Goal: Book appointment/travel/reservation

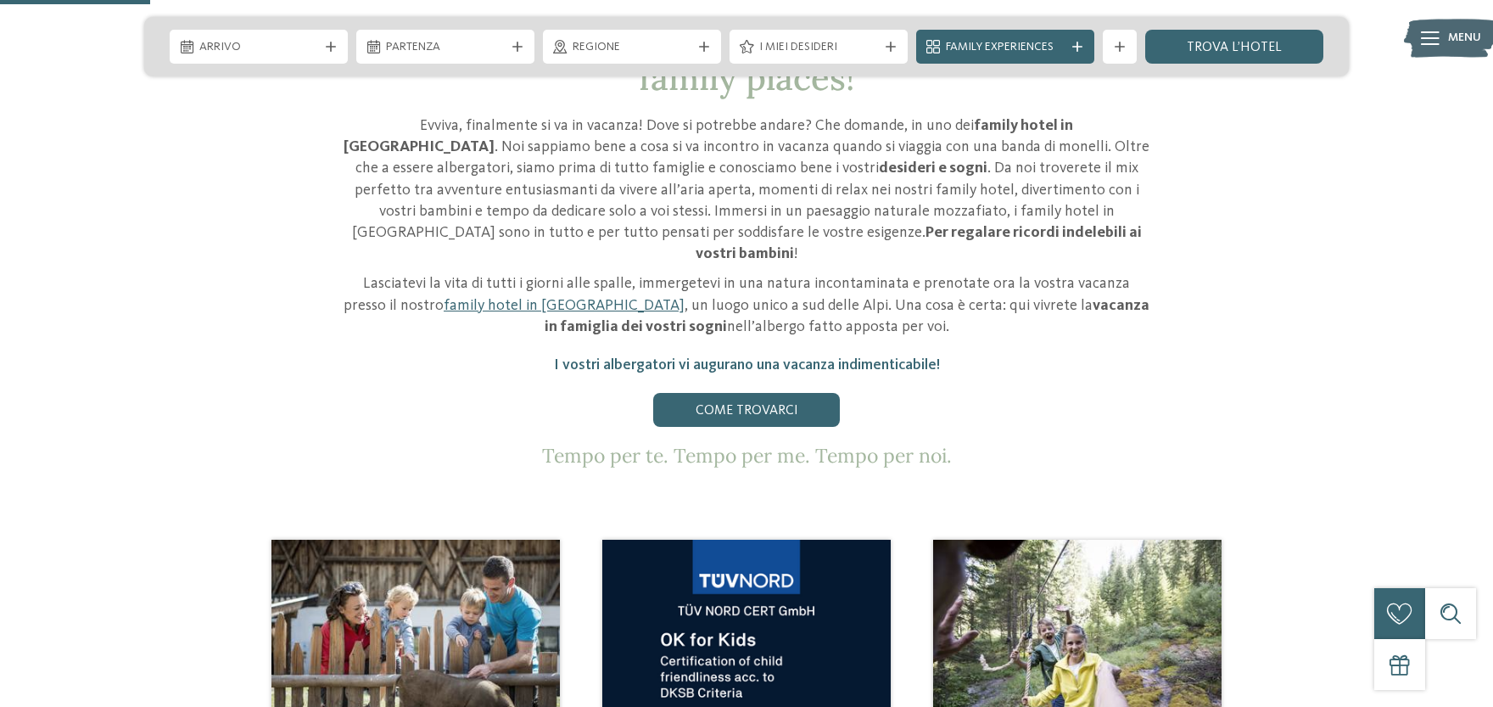
scroll to position [933, 0]
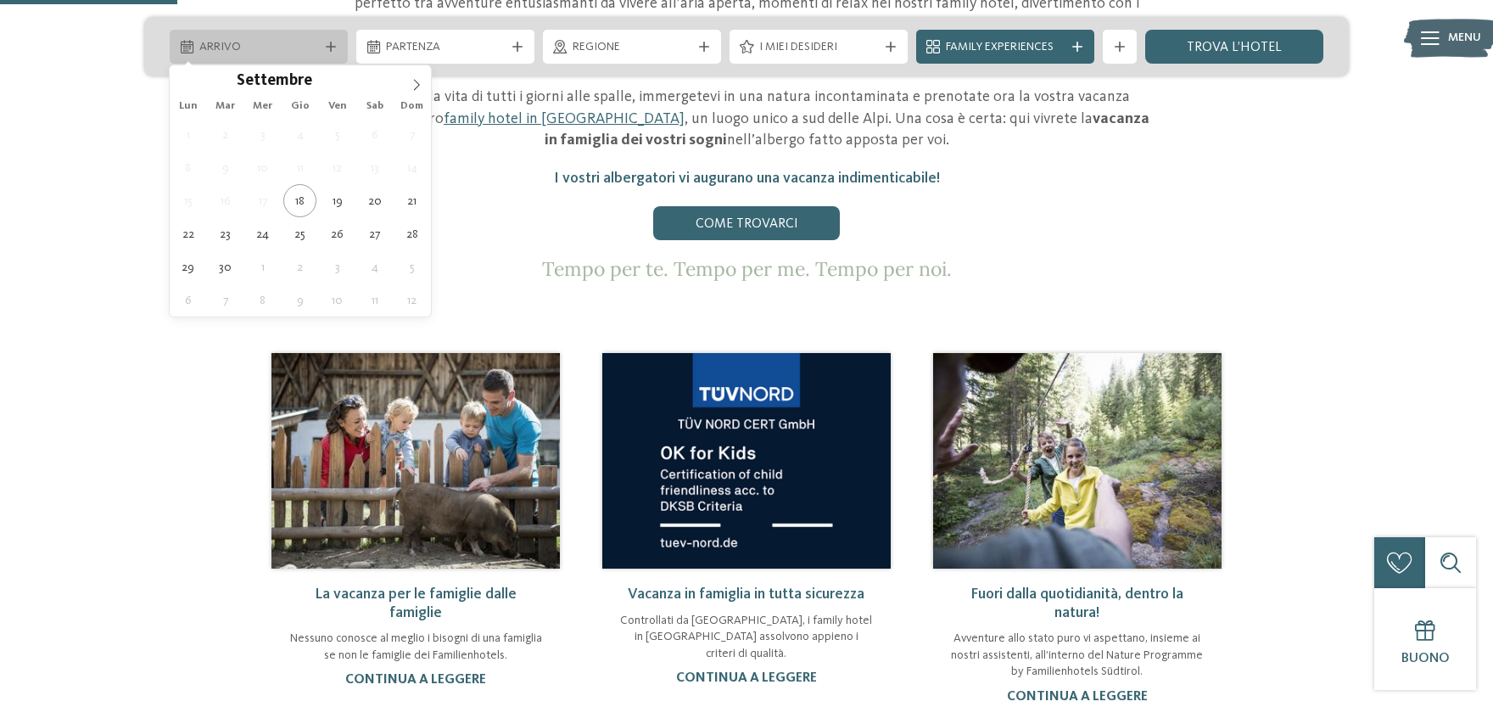
click at [326, 51] on icon at bounding box center [331, 47] width 10 height 10
click at [410, 89] on span at bounding box center [416, 79] width 29 height 29
type input "****"
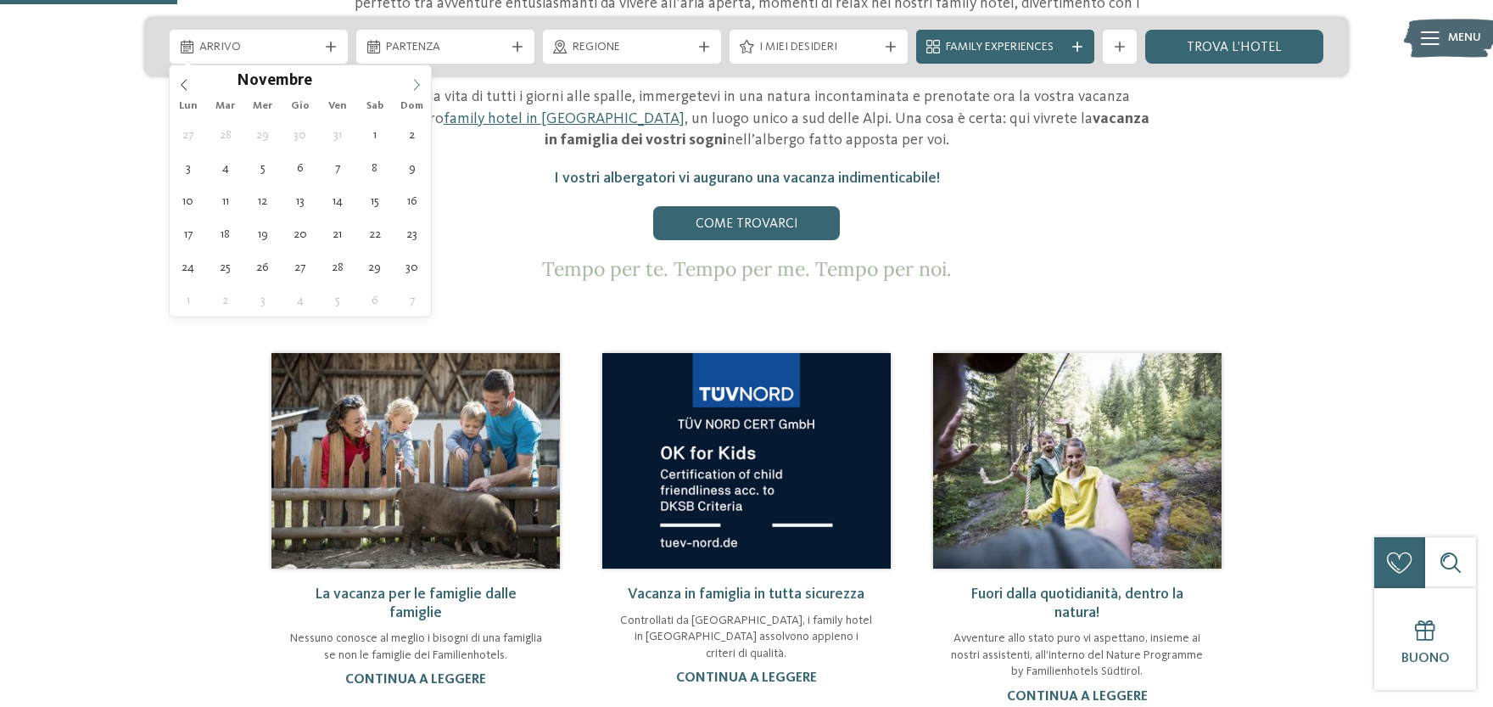
click at [410, 89] on span at bounding box center [416, 79] width 29 height 29
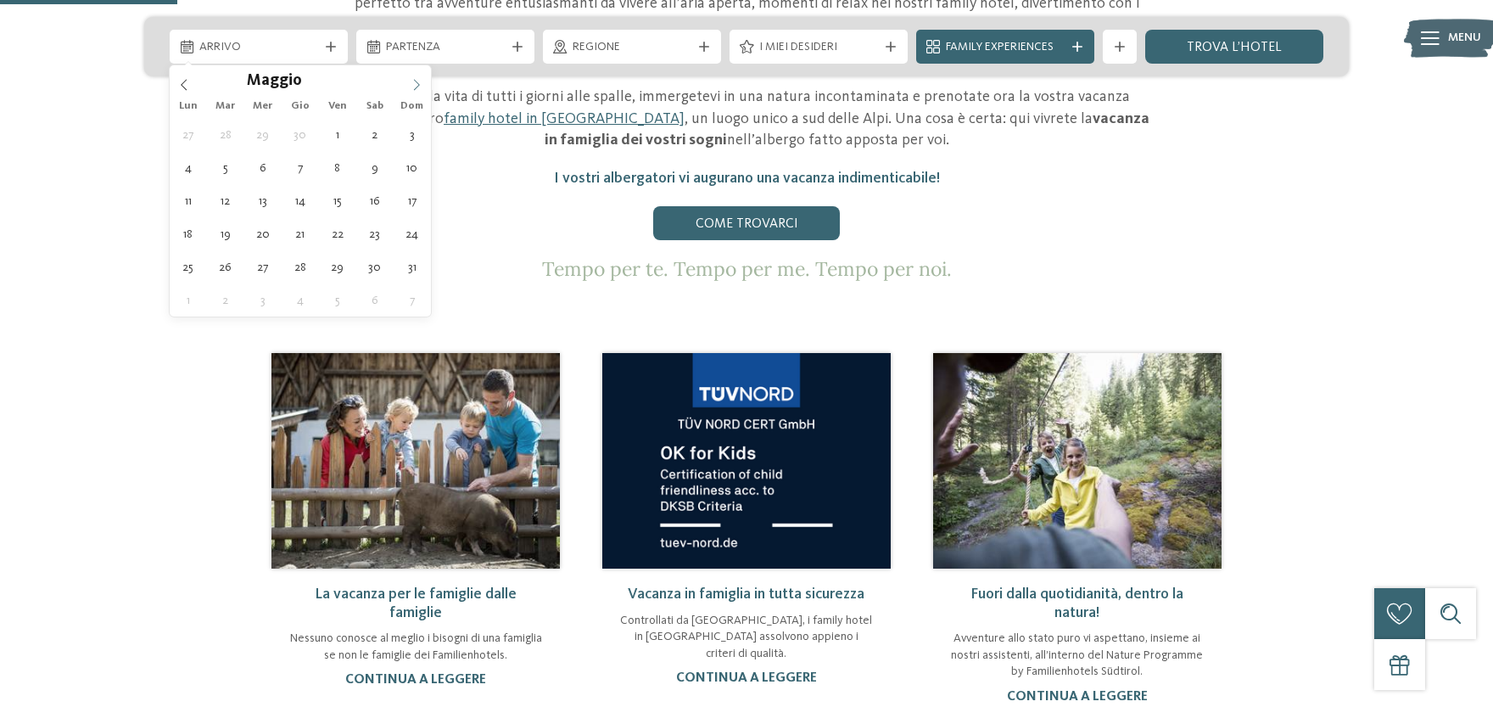
click at [410, 89] on span at bounding box center [416, 79] width 29 height 29
click at [185, 82] on icon at bounding box center [184, 85] width 12 height 12
click at [417, 88] on icon at bounding box center [417, 85] width 12 height 12
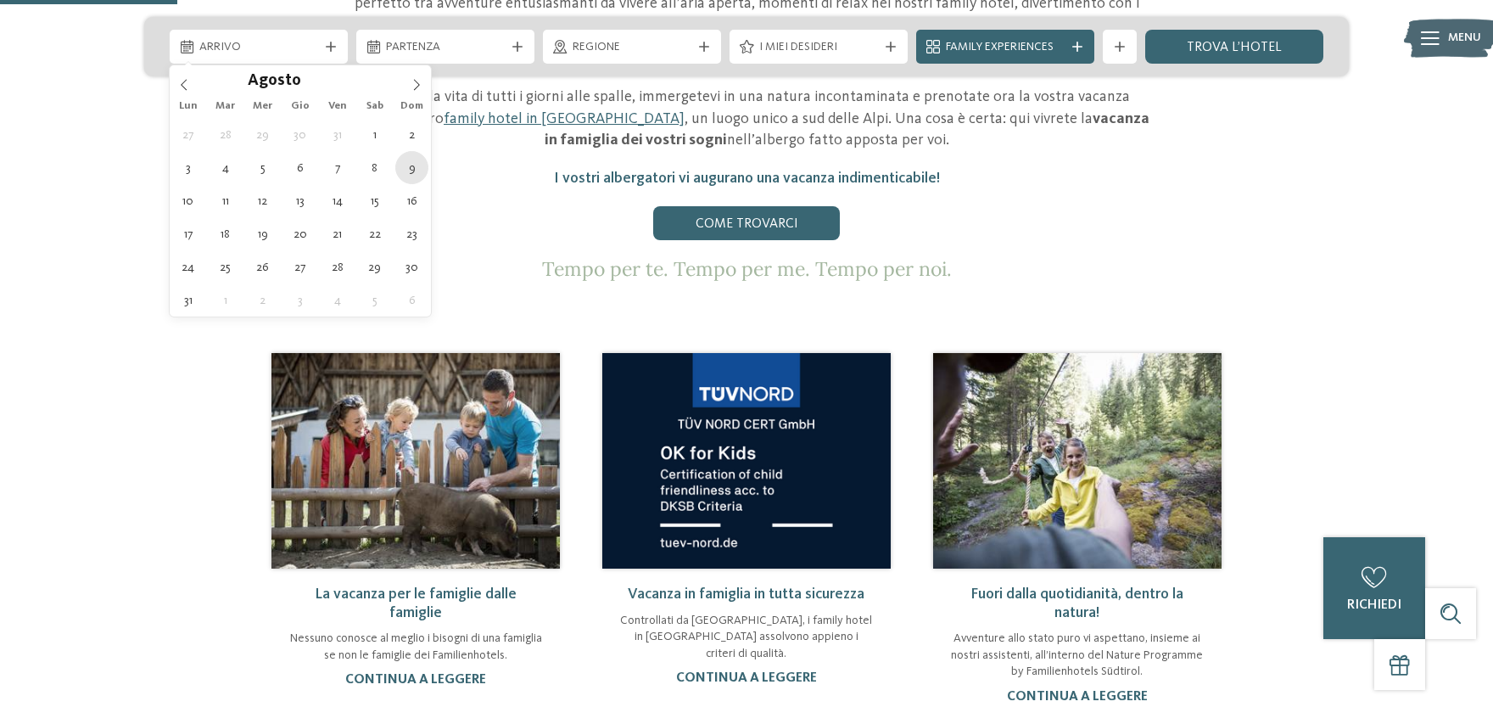
type div "[DATE]"
type input "****"
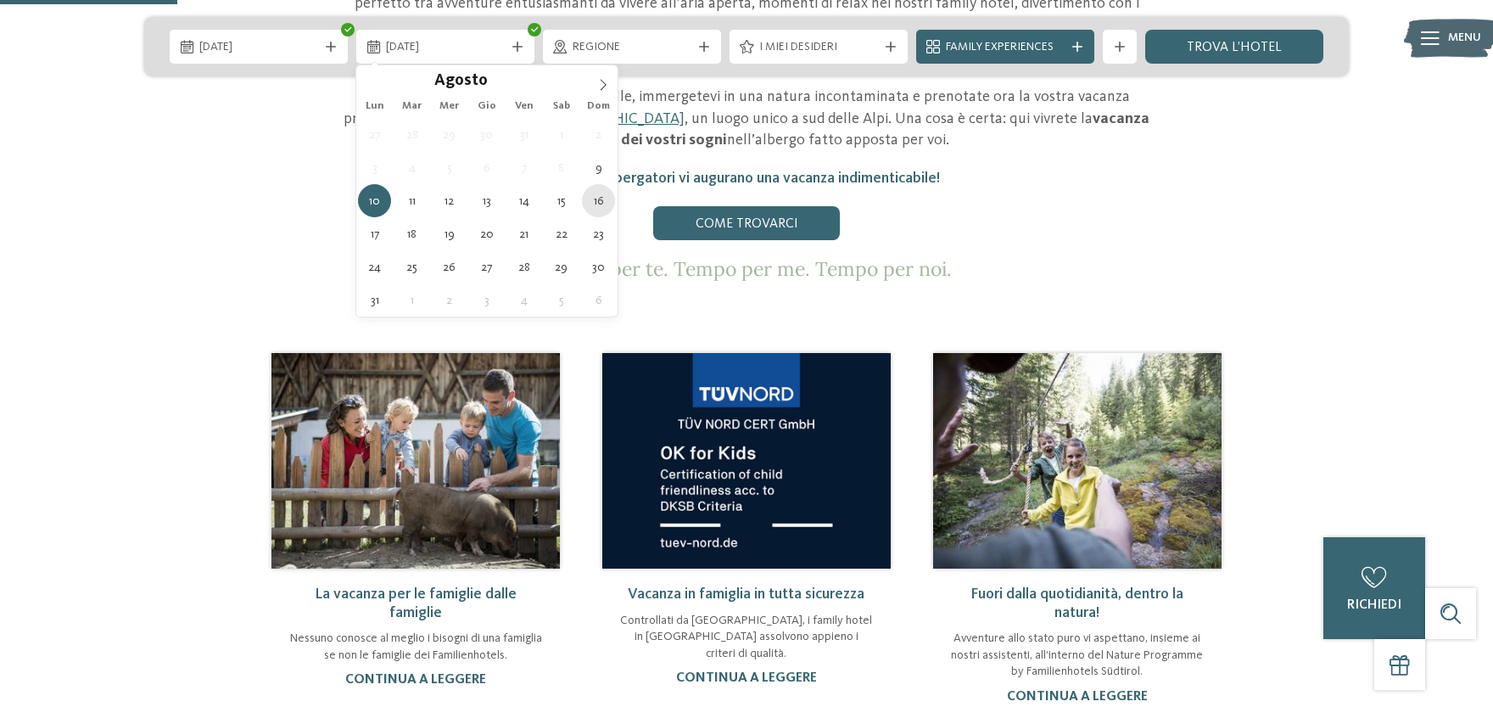
type div "[DATE]"
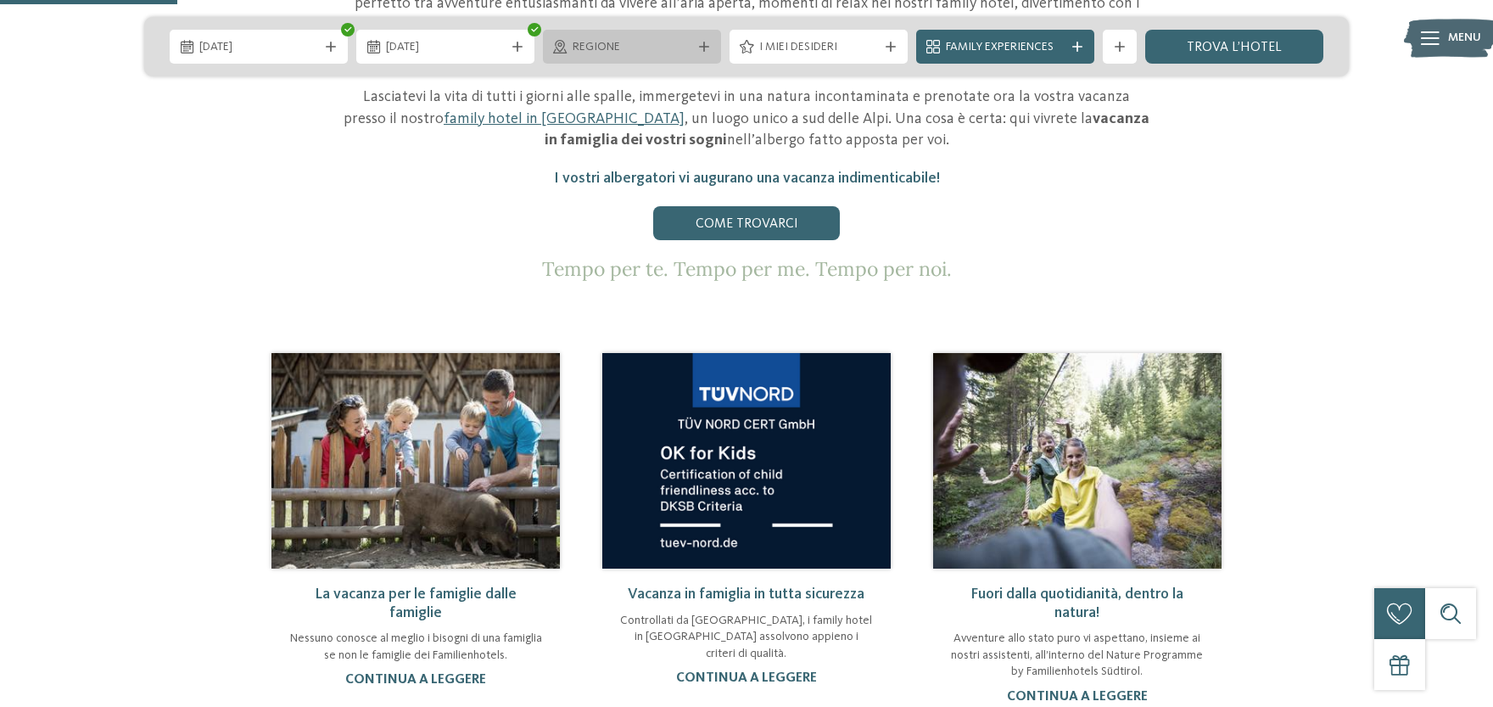
click at [705, 48] on icon at bounding box center [704, 47] width 10 height 10
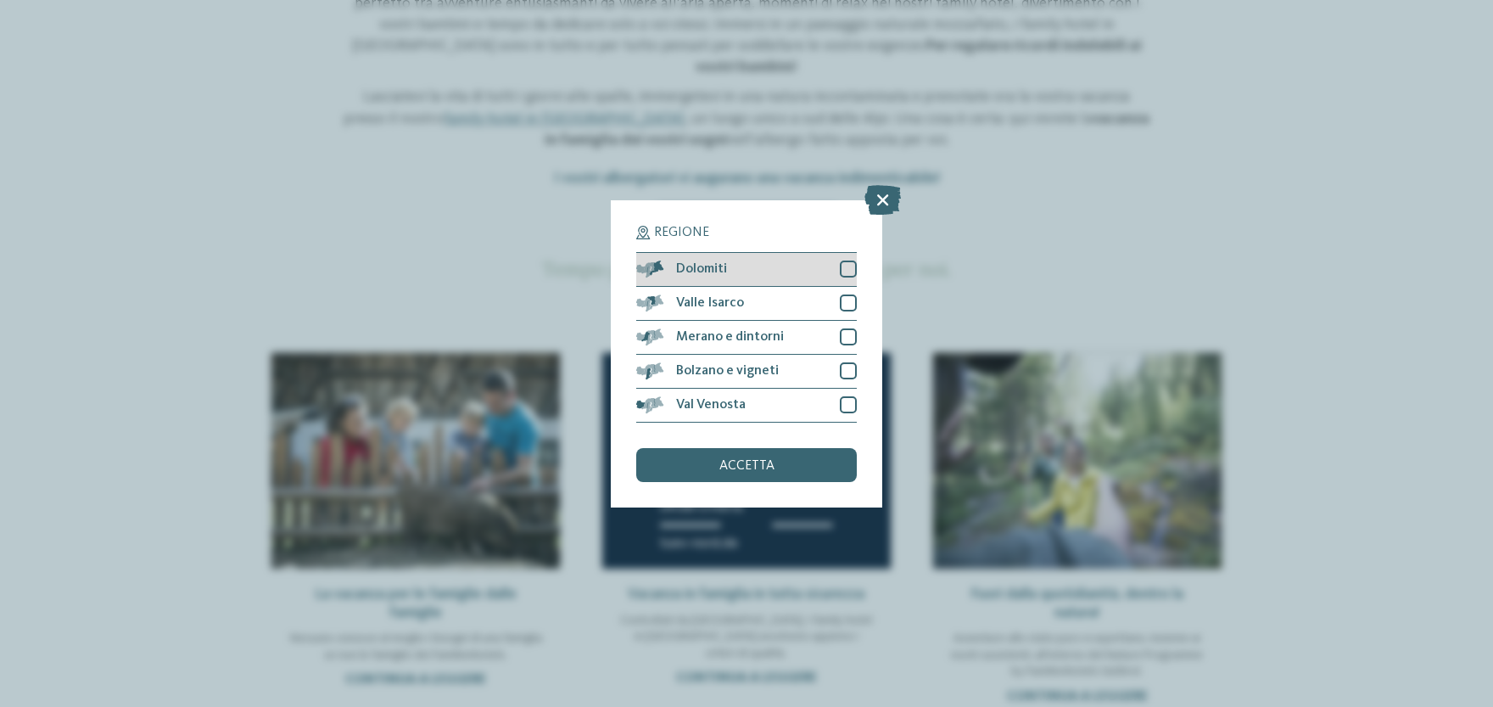
click at [847, 268] on div at bounding box center [848, 268] width 17 height 17
click at [767, 466] on span "accetta" at bounding box center [746, 466] width 55 height 14
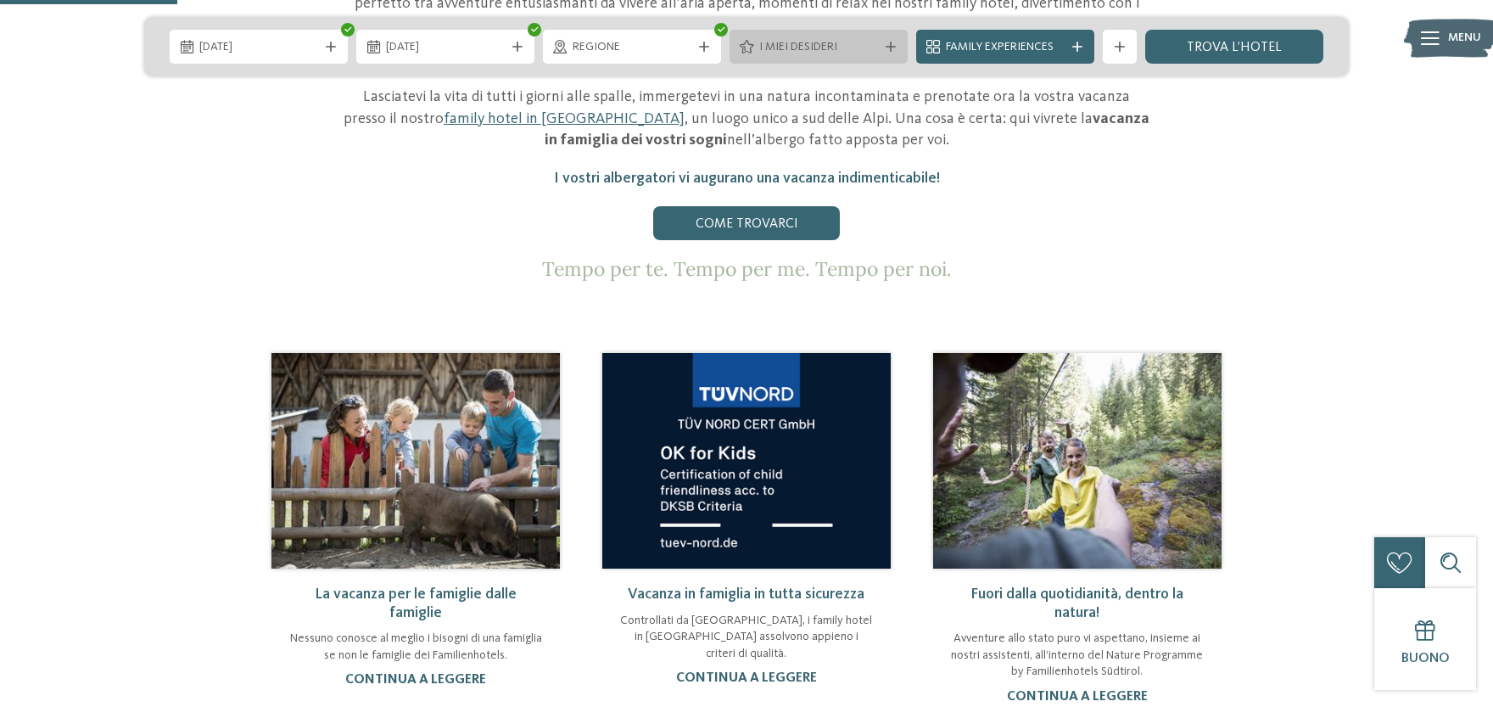
click at [807, 52] on span "I miei desideri" at bounding box center [818, 47] width 119 height 17
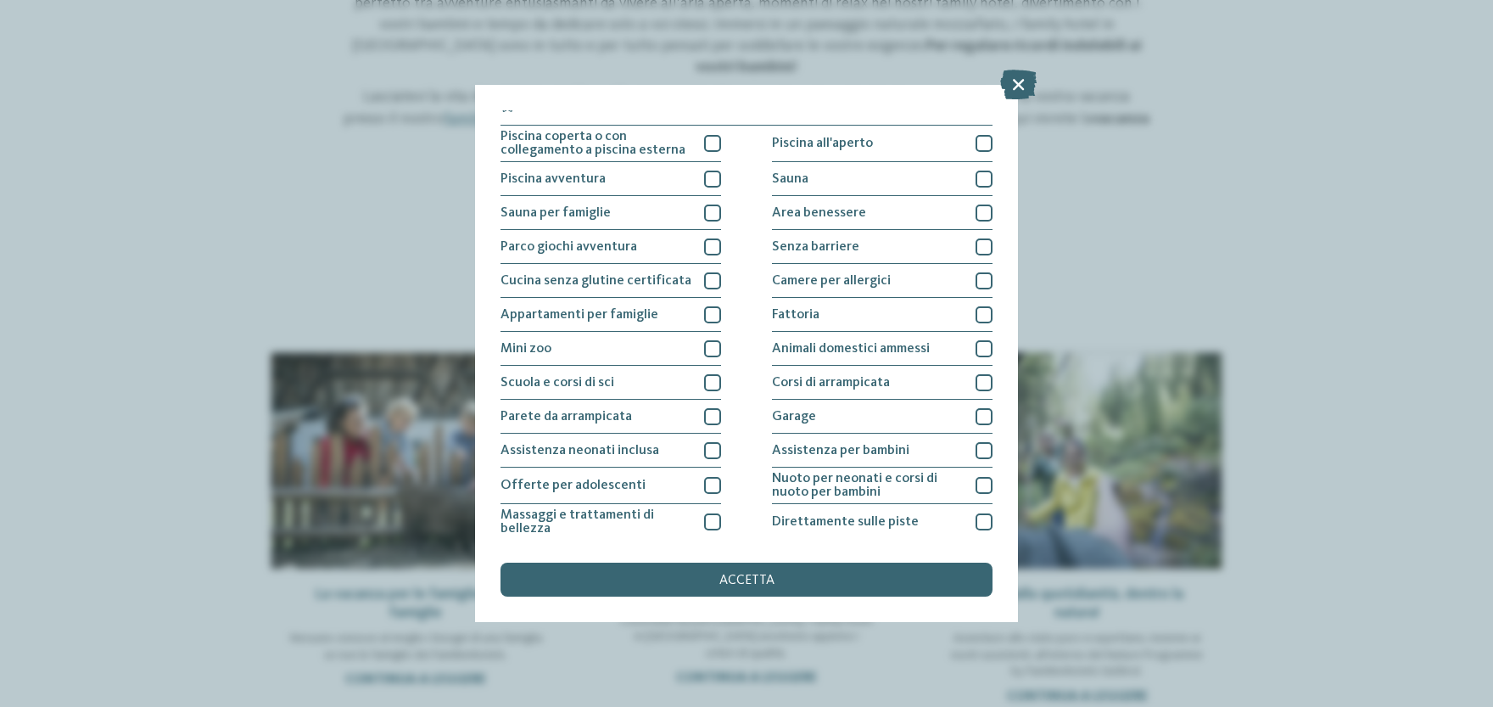
scroll to position [0, 0]
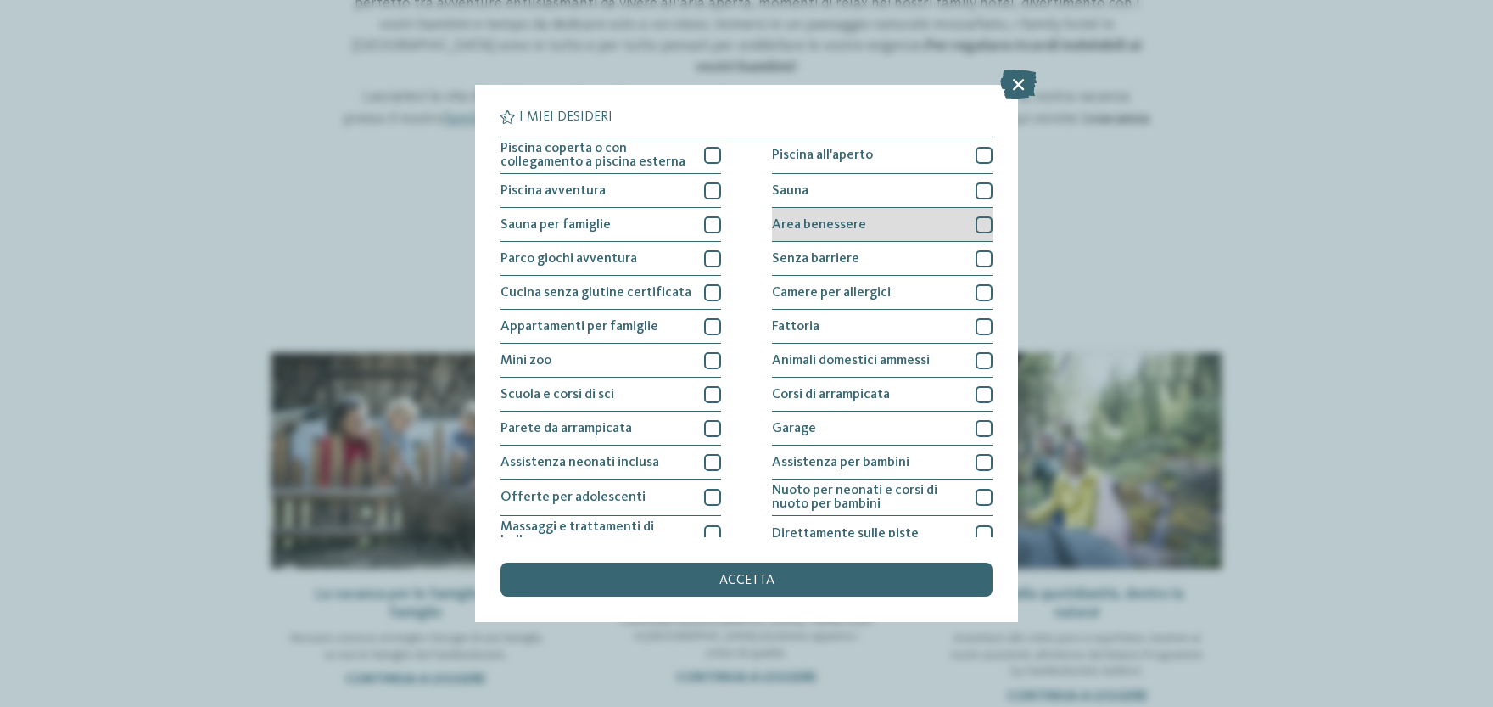
click at [984, 226] on div at bounding box center [983, 224] width 17 height 17
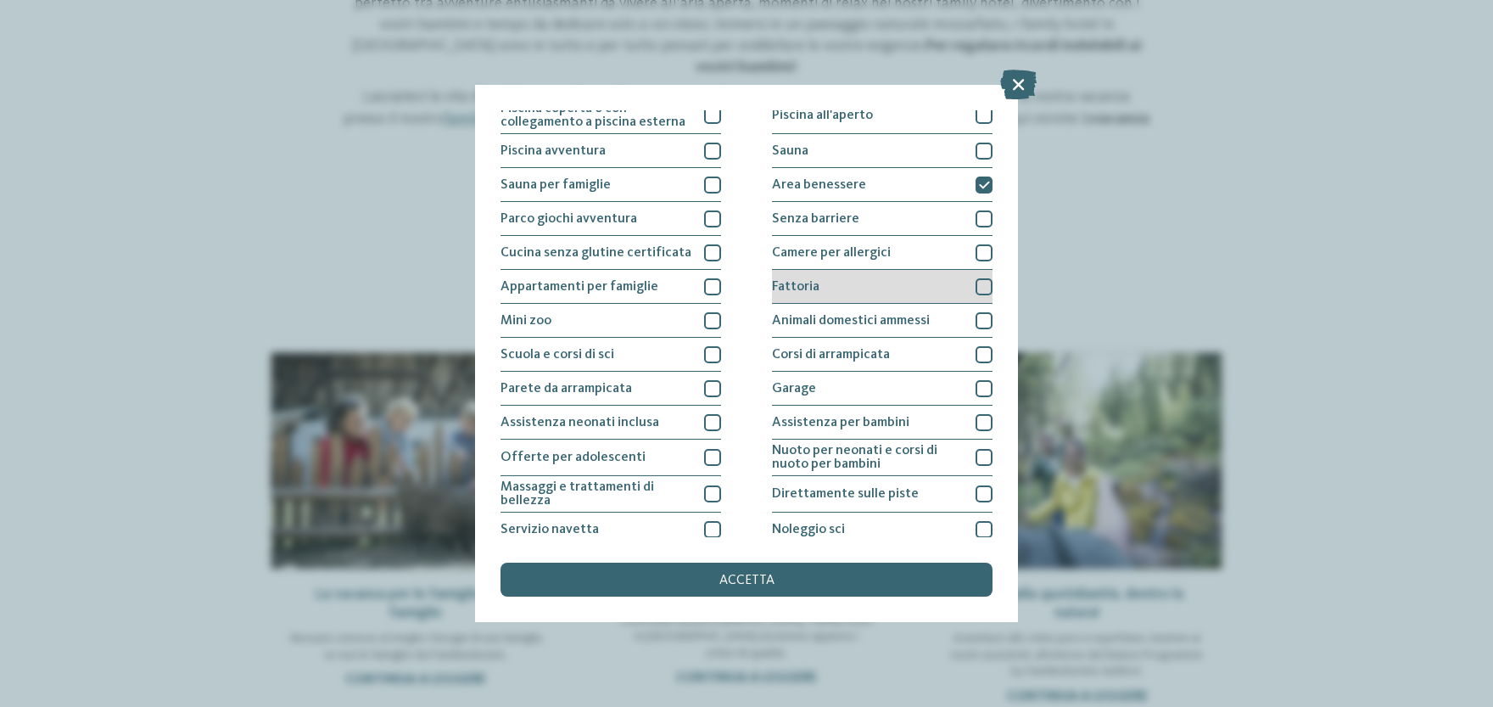
scroll to position [51, 0]
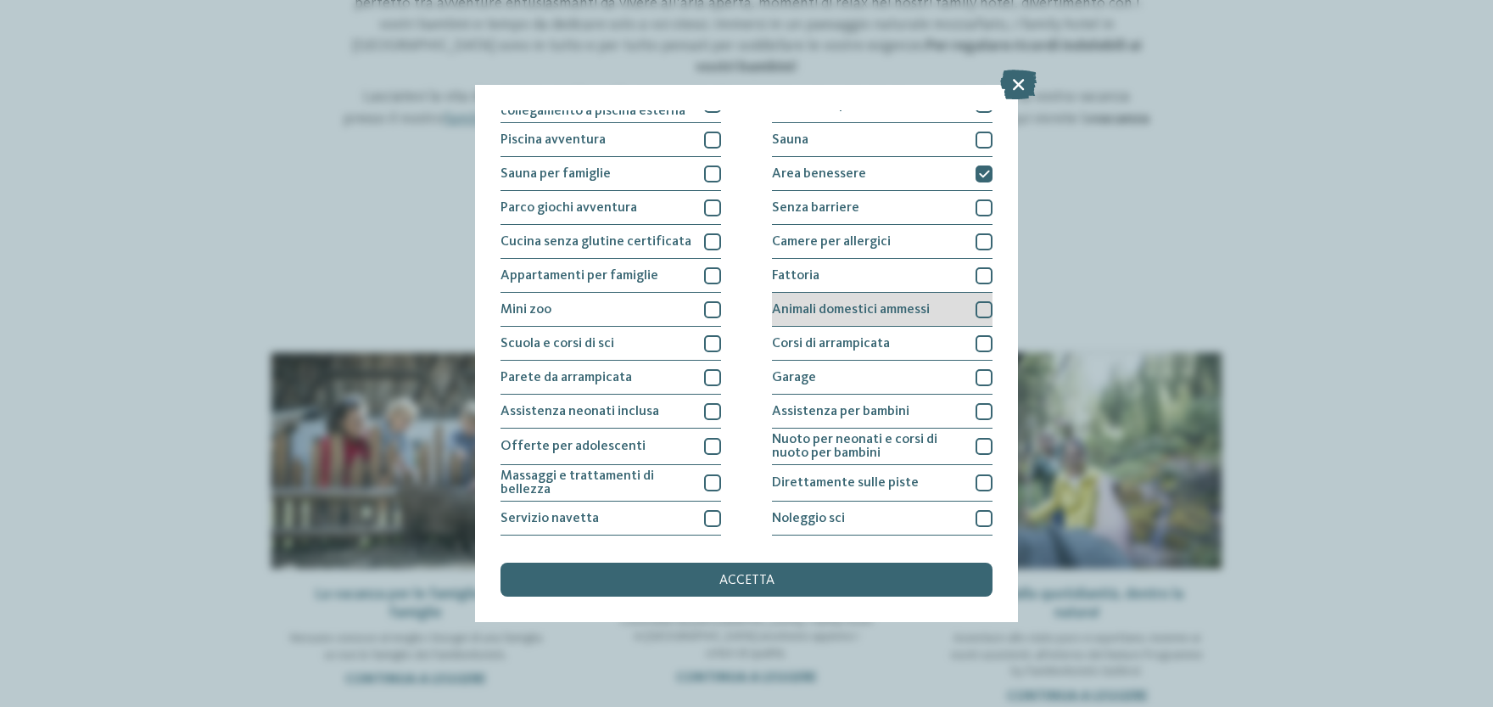
click at [985, 309] on div at bounding box center [983, 309] width 17 height 17
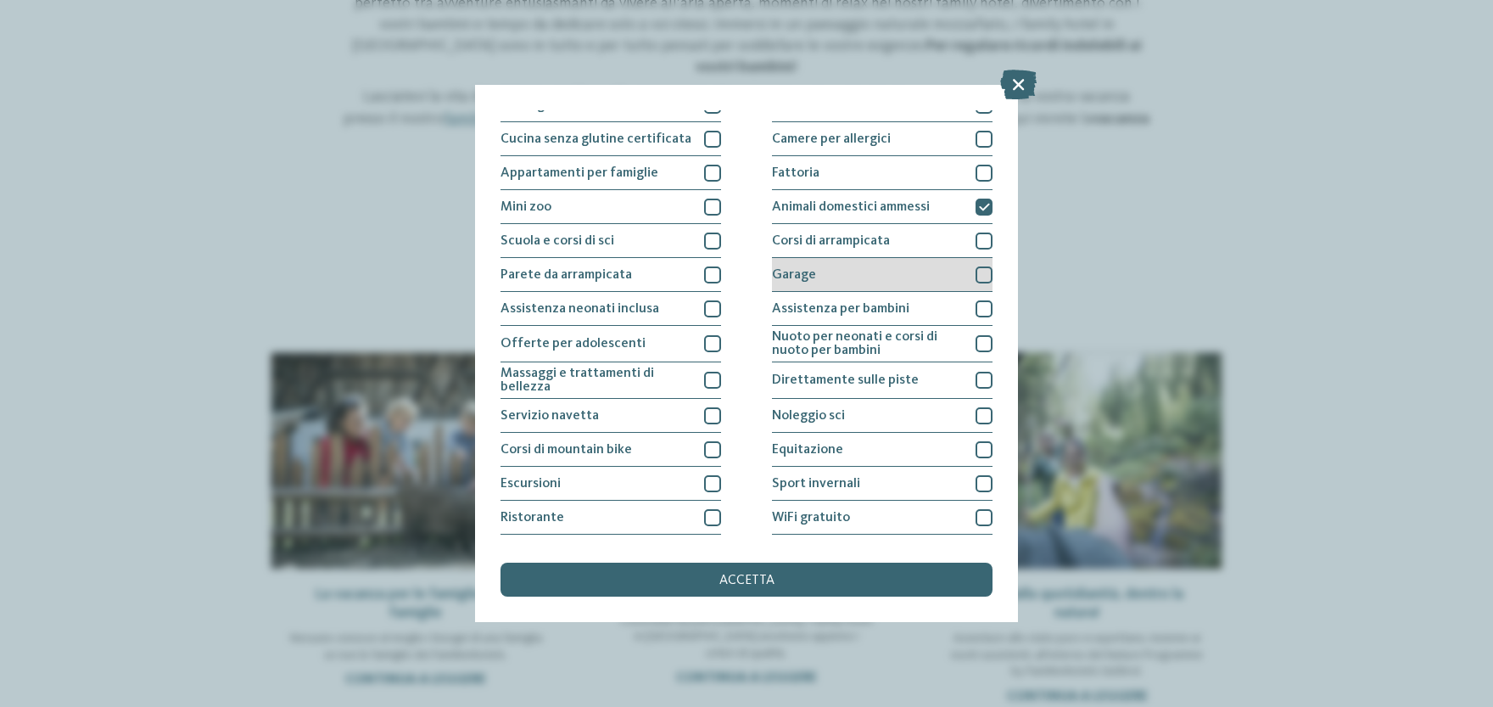
scroll to position [184, 0]
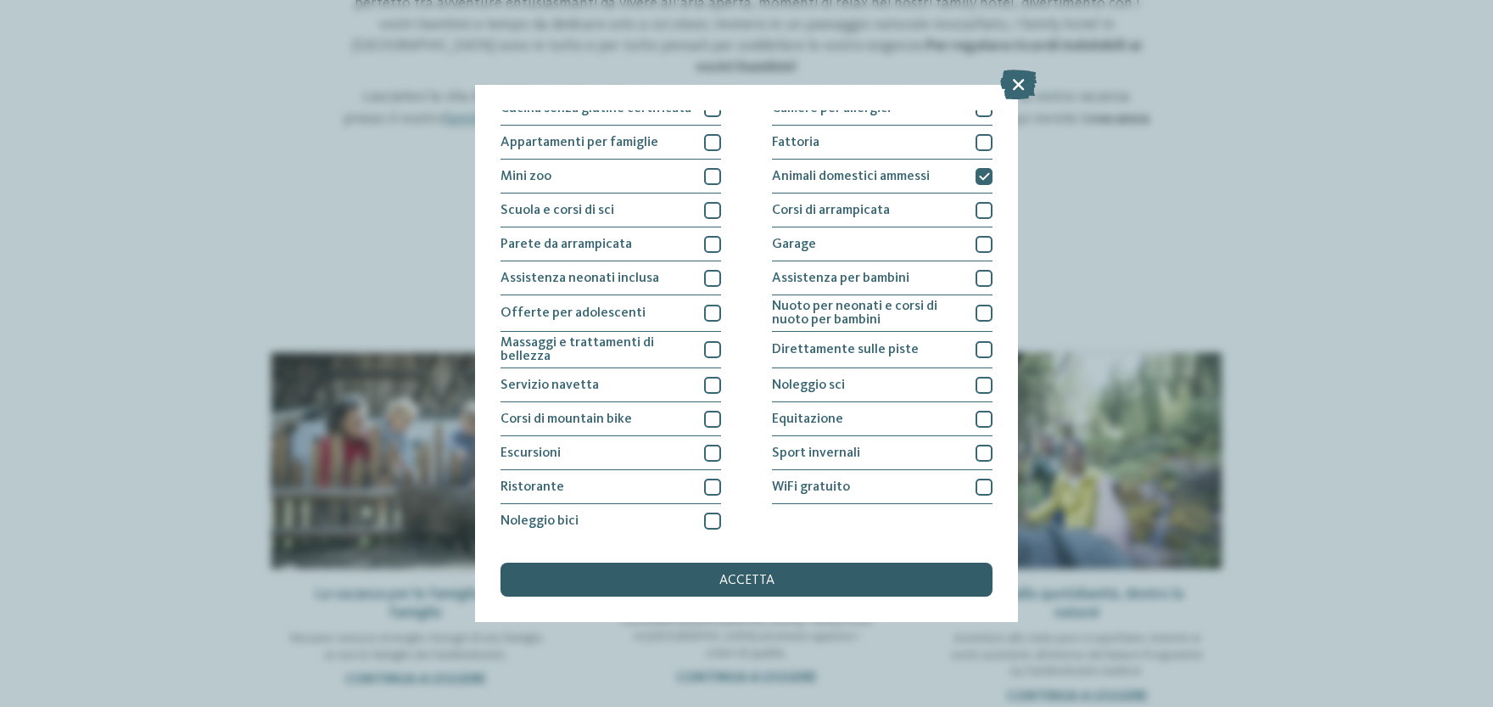
click at [779, 579] on div "accetta" at bounding box center [746, 579] width 492 height 34
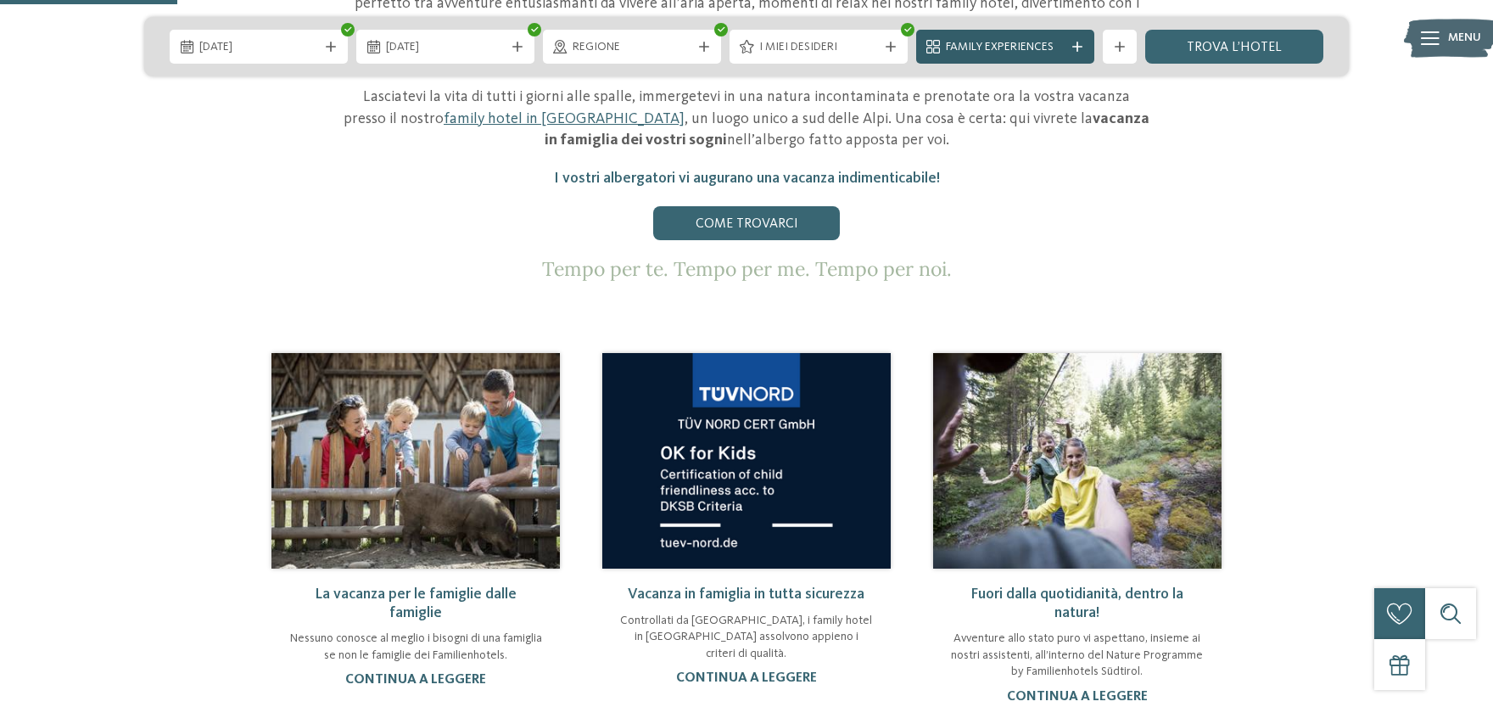
click at [1071, 52] on div "Family Experiences" at bounding box center [1005, 47] width 178 height 34
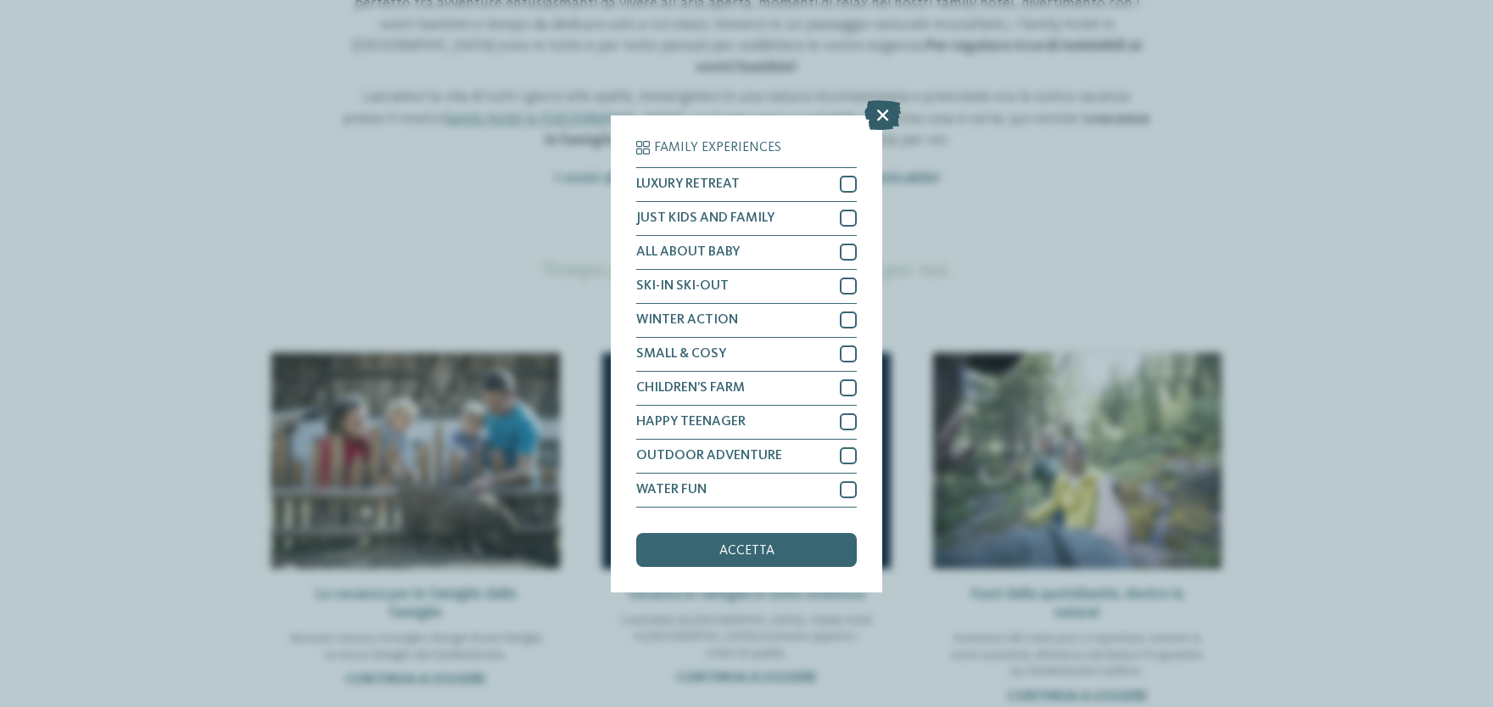
click at [882, 110] on icon at bounding box center [882, 114] width 36 height 30
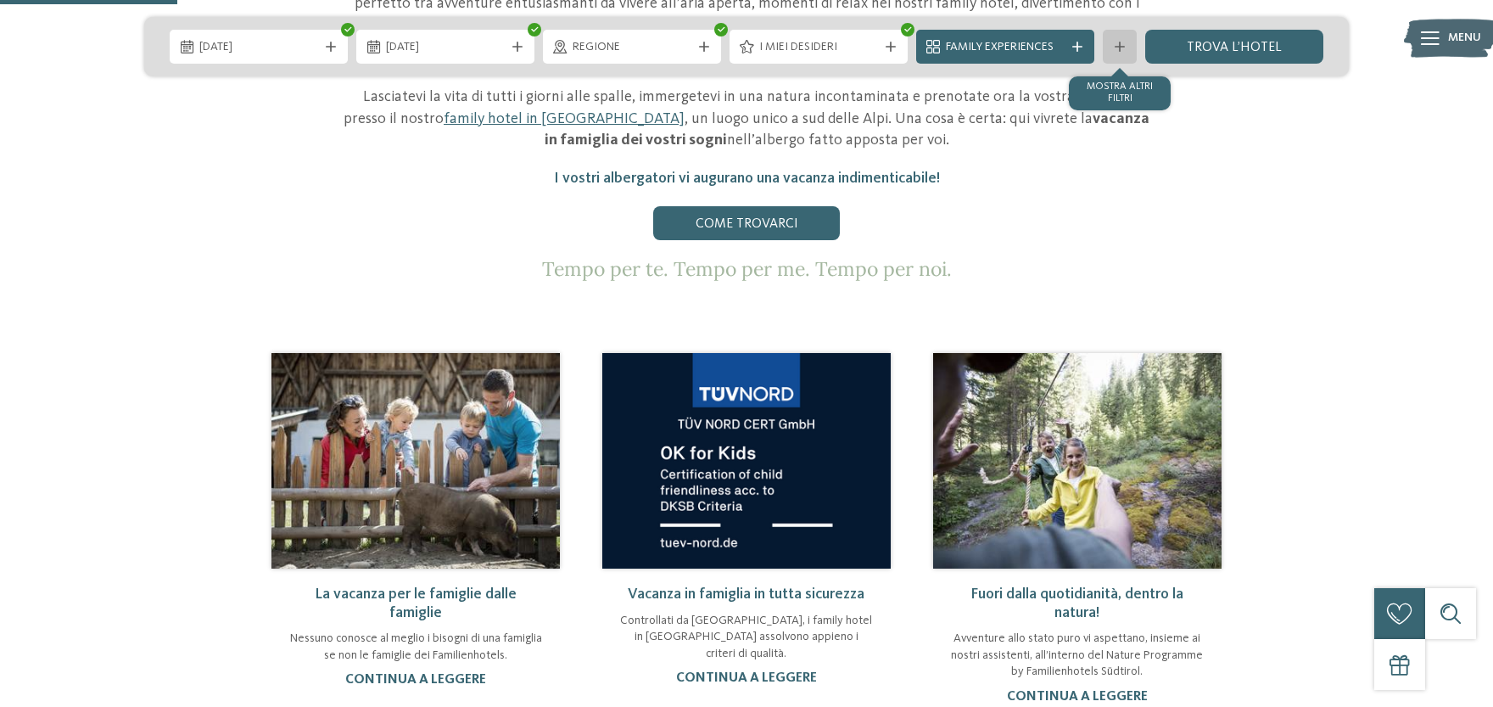
click at [1125, 52] on icon at bounding box center [1119, 47] width 10 height 10
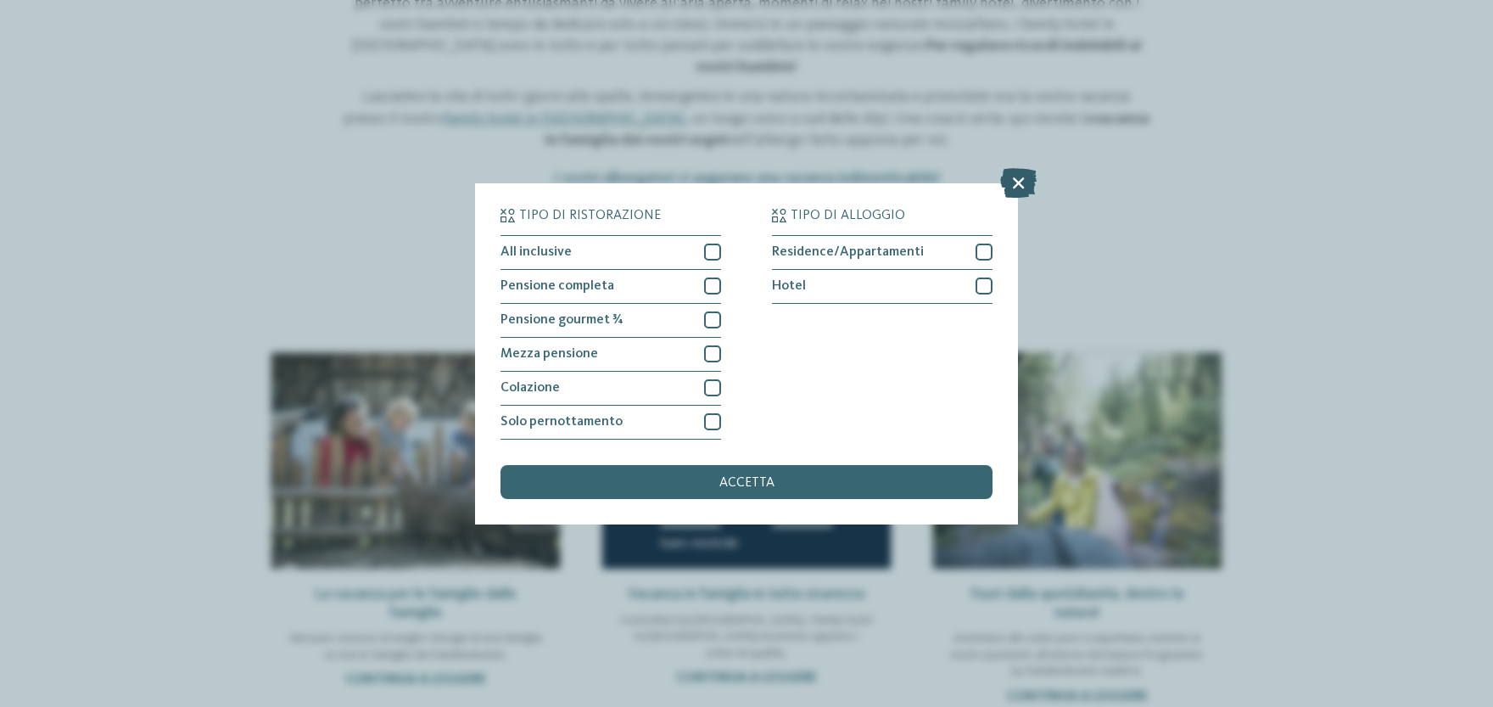
click at [1024, 182] on icon at bounding box center [1018, 182] width 36 height 30
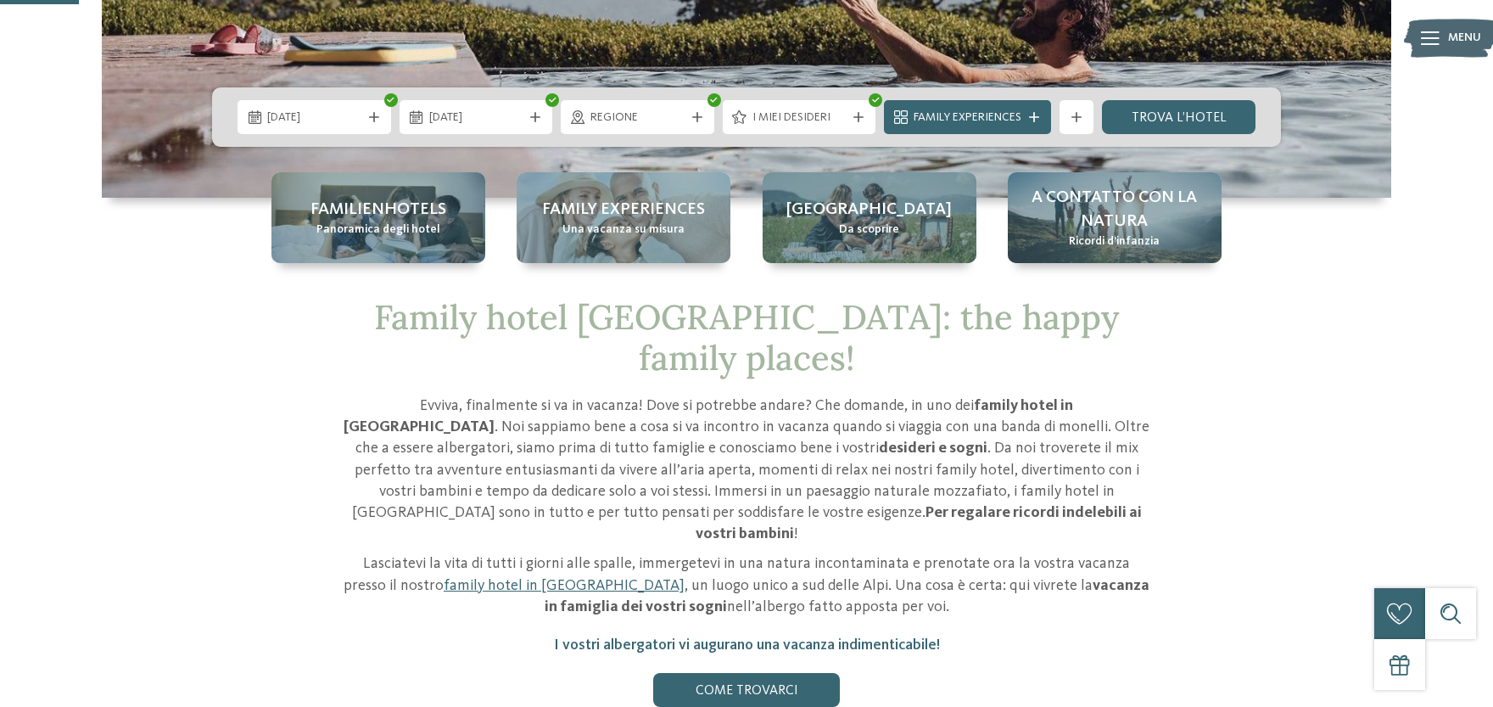
scroll to position [280, 0]
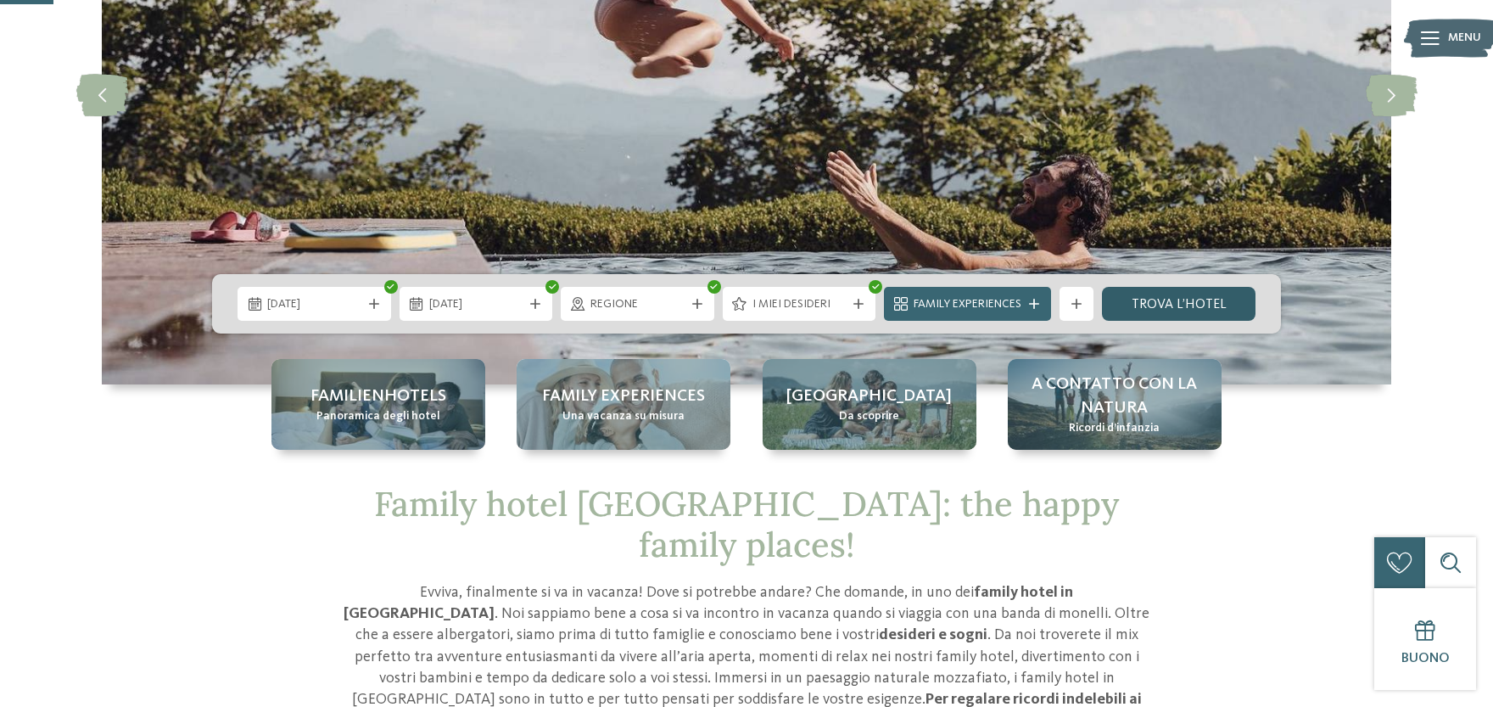
click at [1152, 299] on link "trova l’hotel" at bounding box center [1179, 304] width 154 height 34
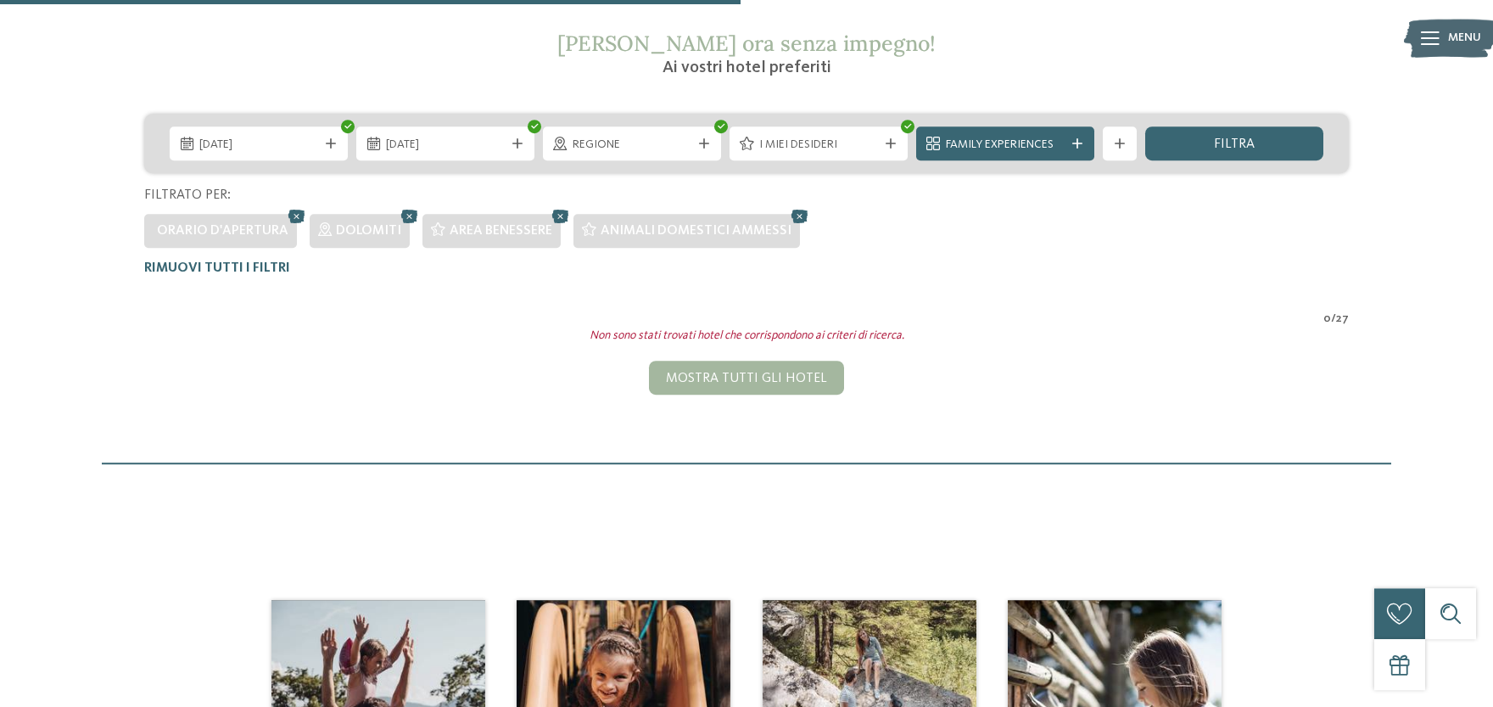
scroll to position [276, 0]
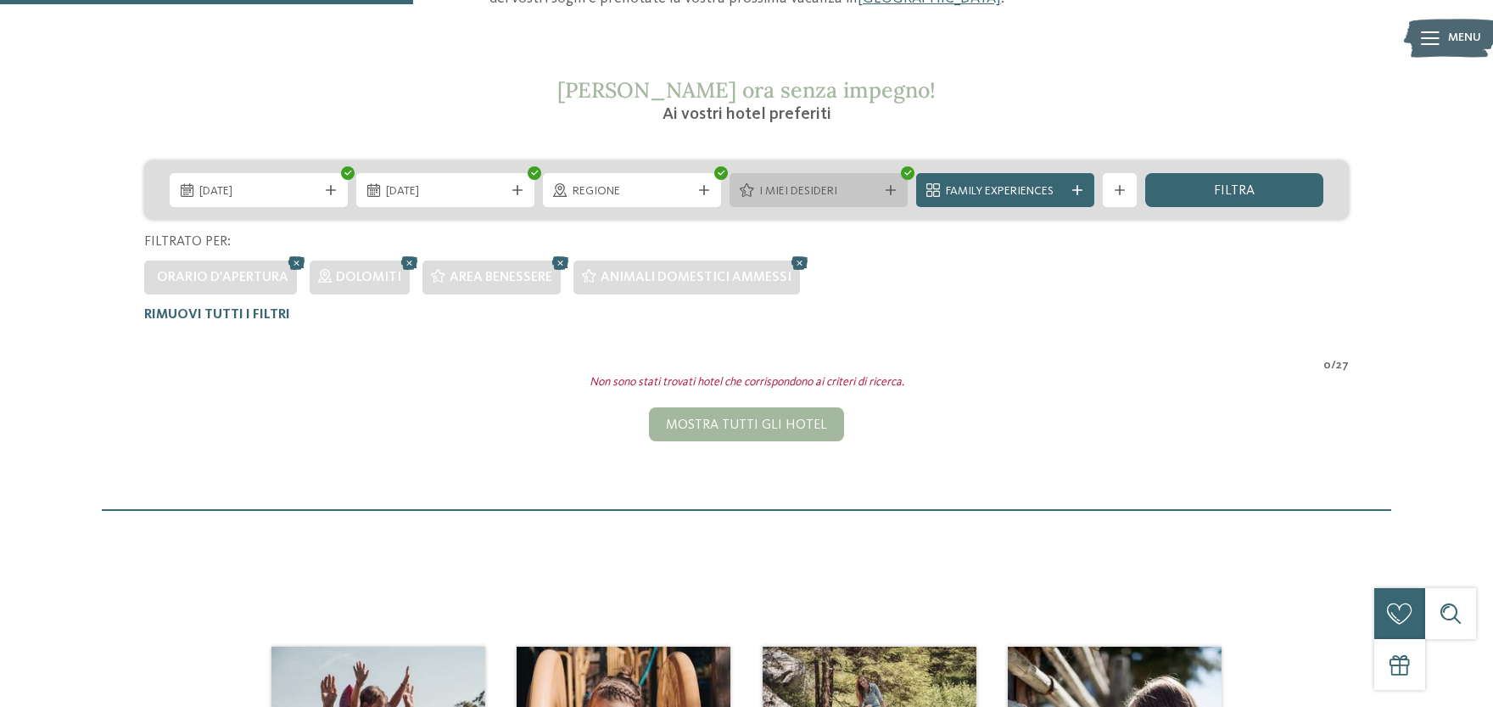
click at [897, 186] on div at bounding box center [890, 190] width 17 height 10
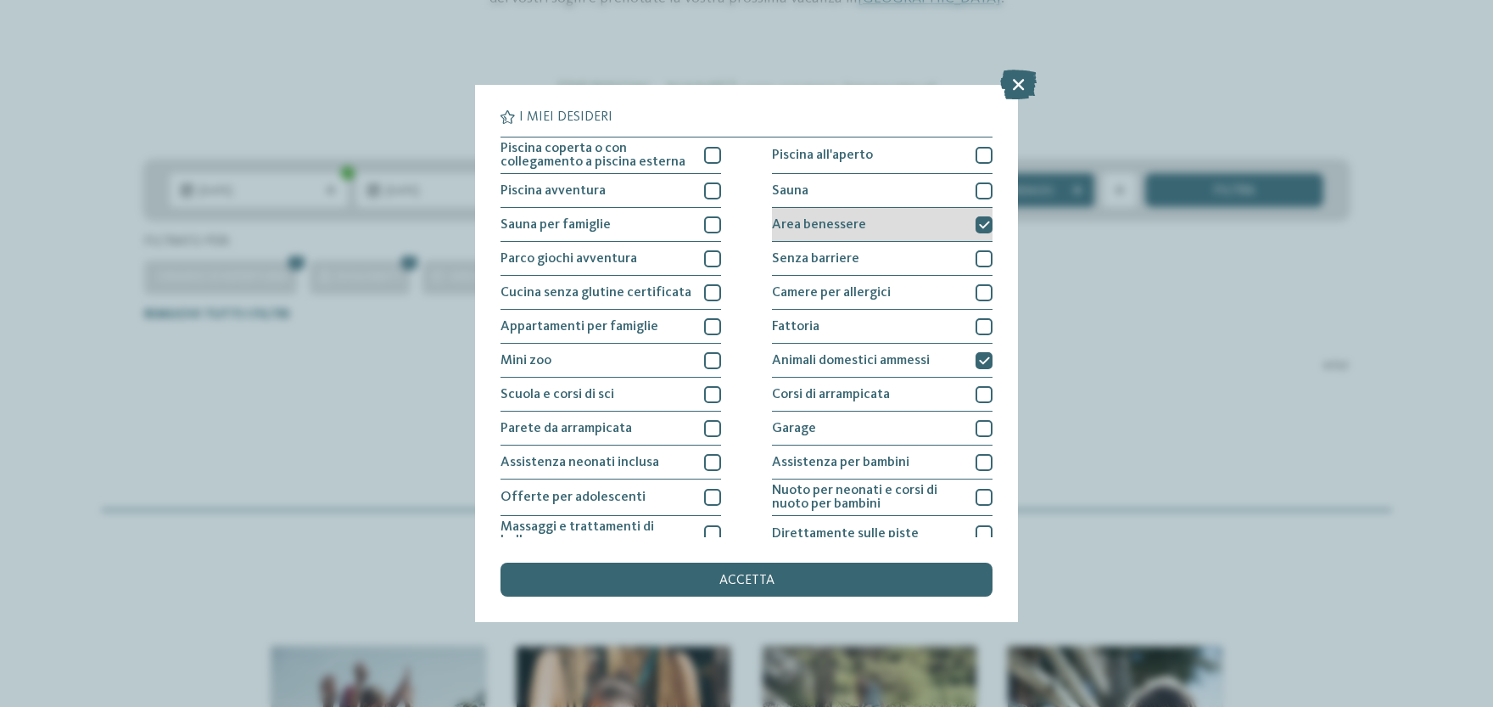
click at [985, 225] on icon at bounding box center [984, 225] width 11 height 10
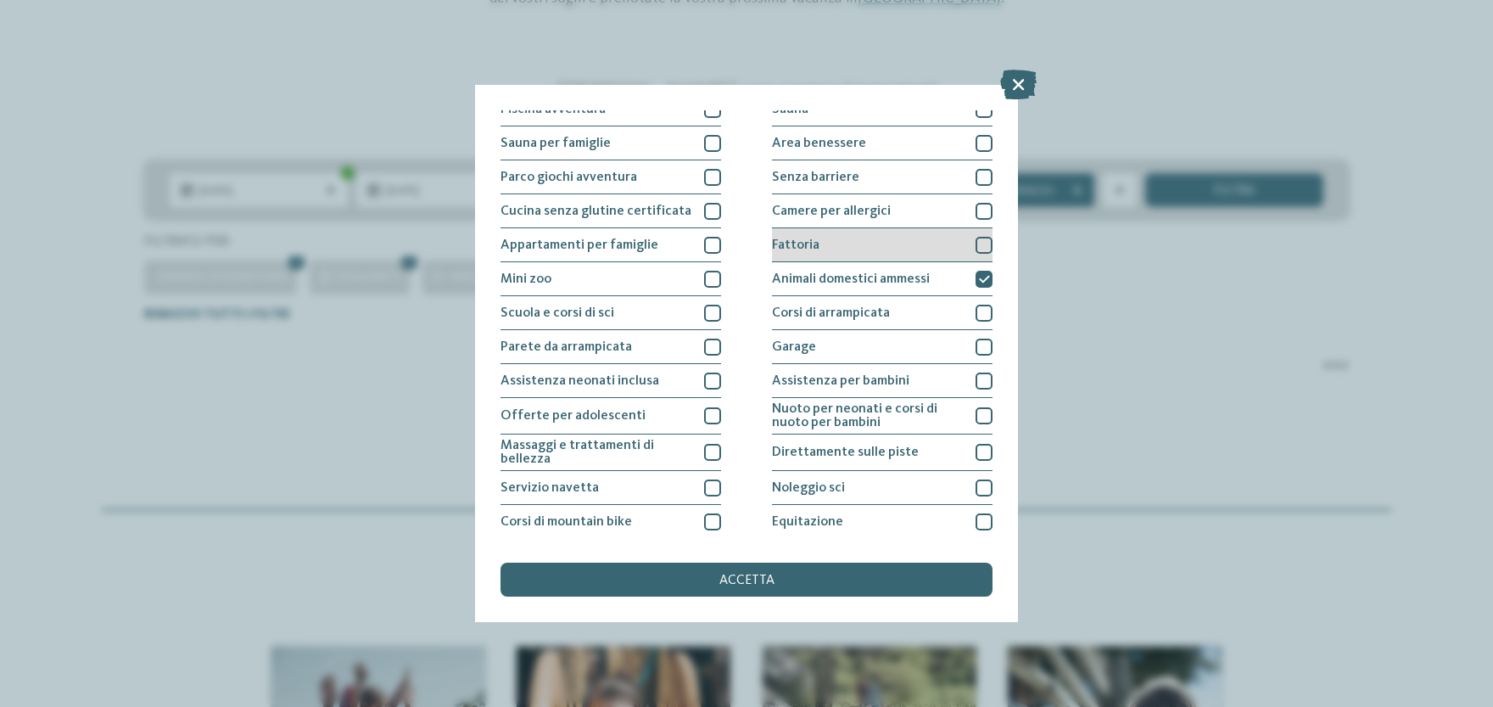
scroll to position [103, 0]
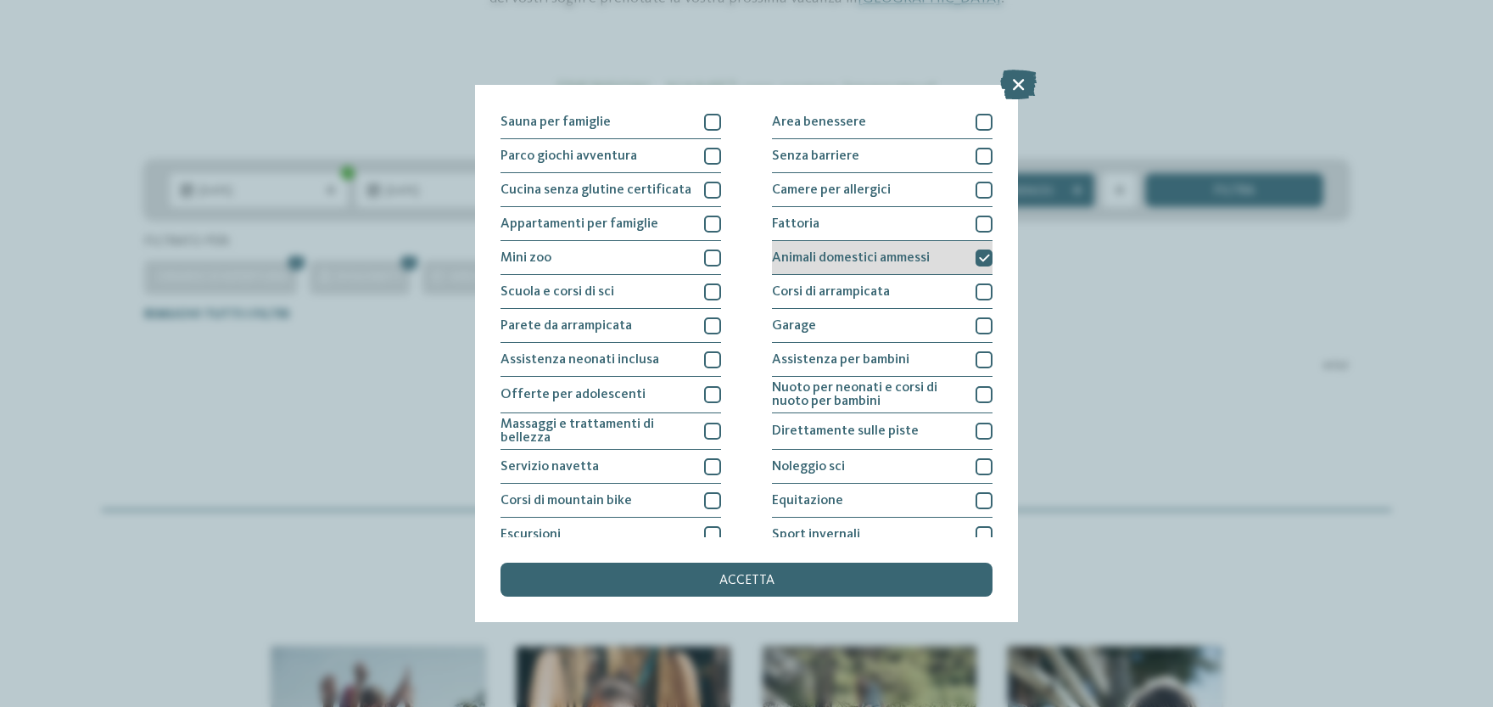
click at [983, 259] on icon at bounding box center [984, 258] width 11 height 10
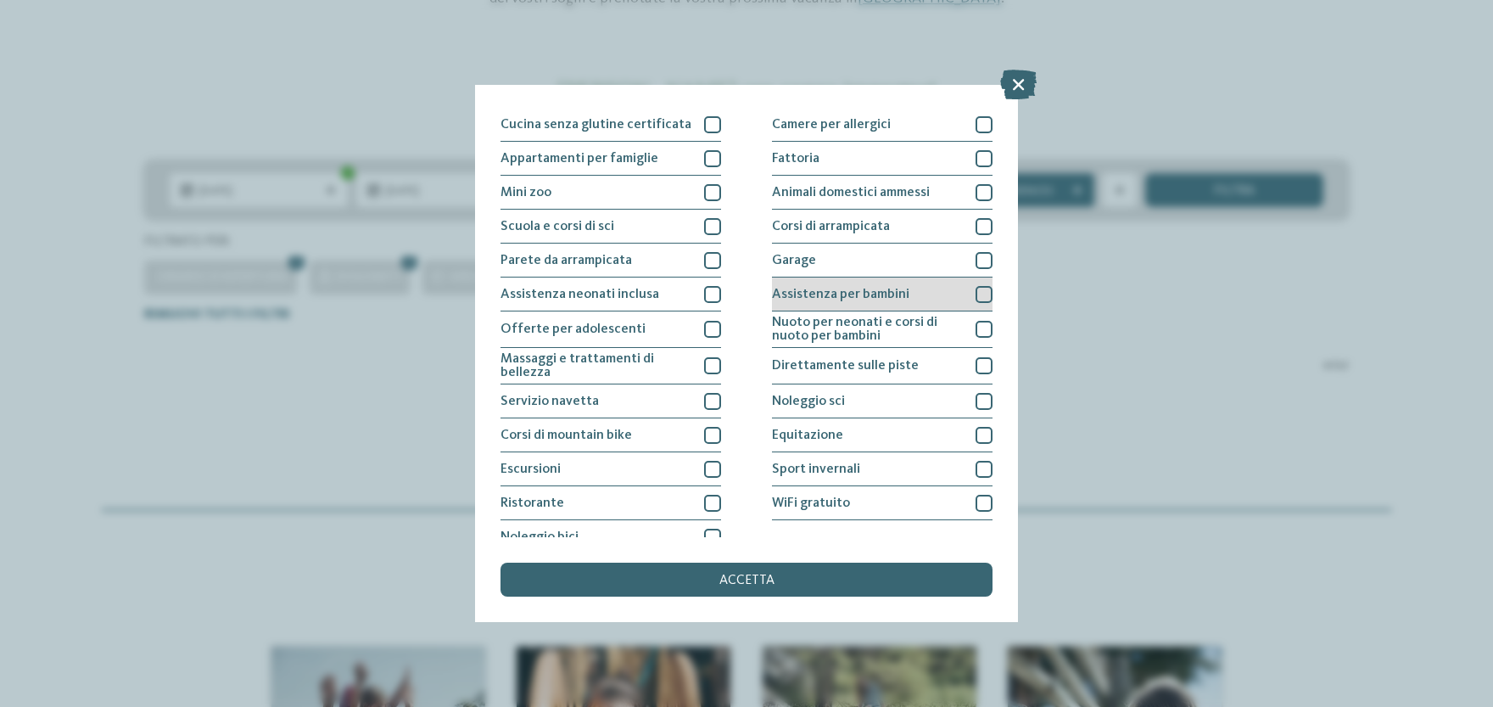
scroll to position [184, 0]
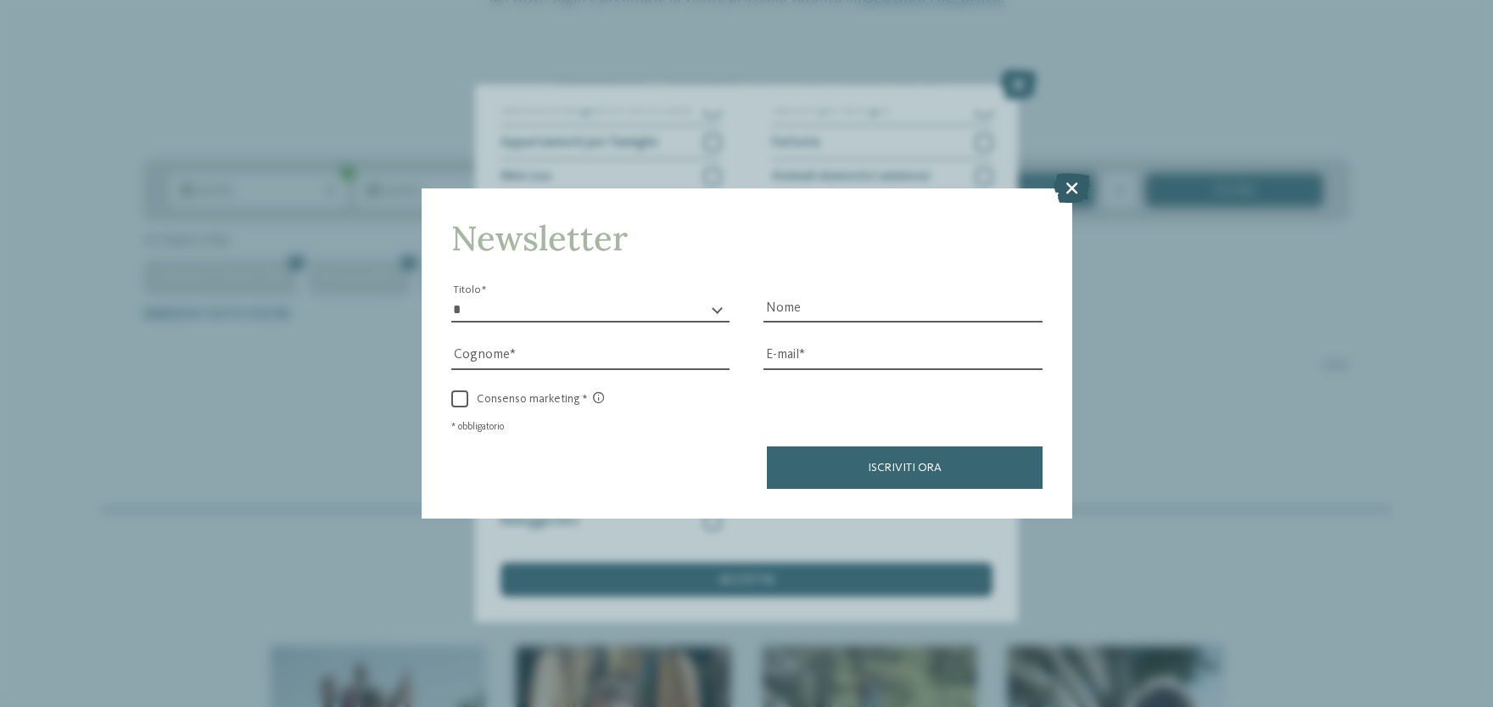
click at [1072, 191] on icon at bounding box center [1071, 188] width 36 height 30
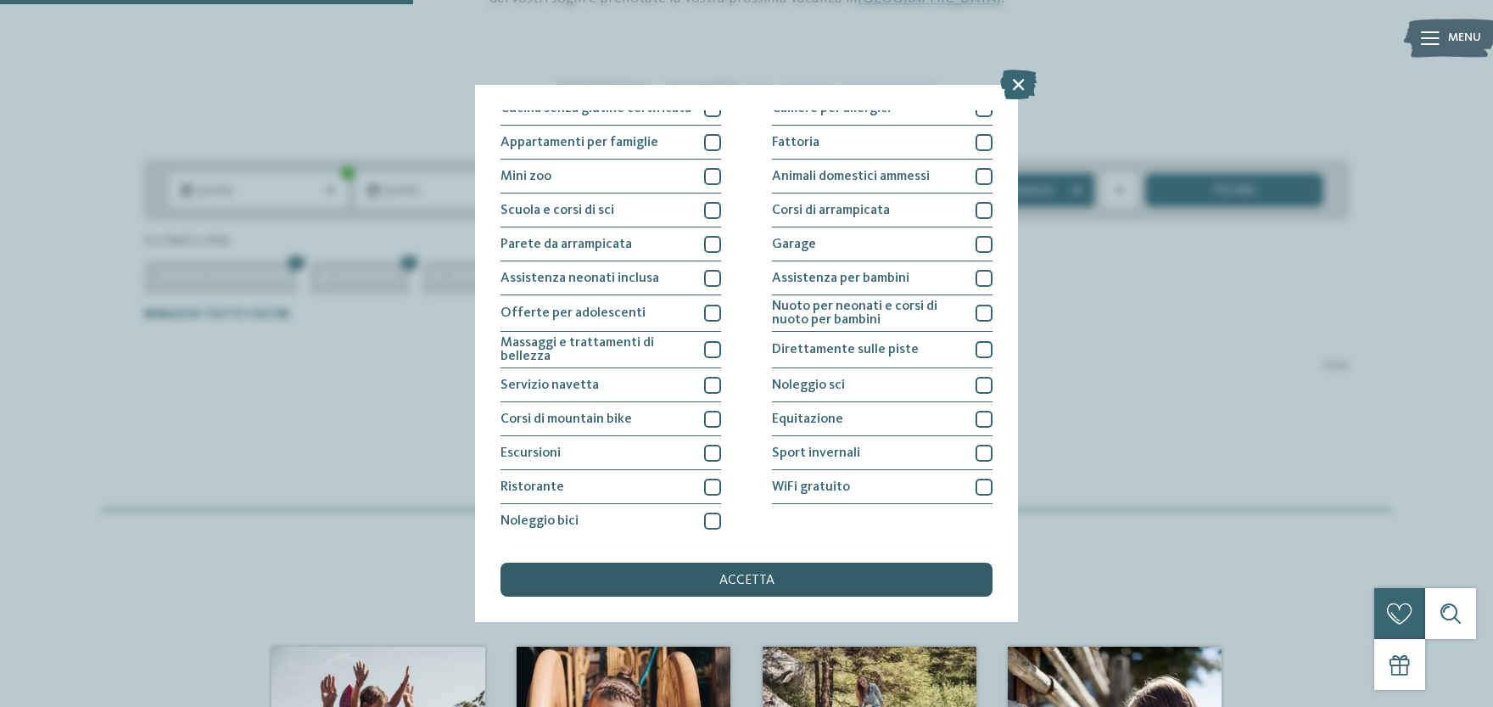
click at [690, 574] on div "accetta" at bounding box center [746, 579] width 492 height 34
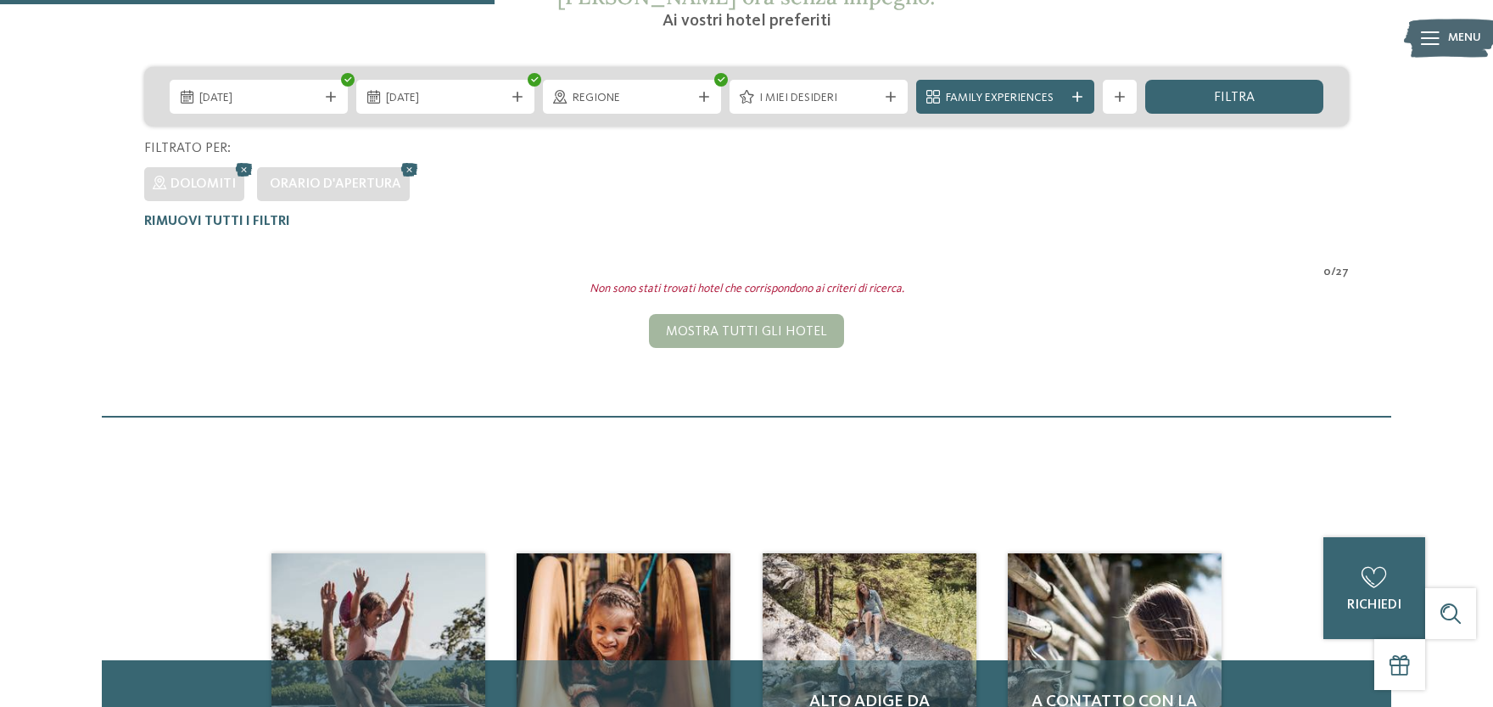
scroll to position [276, 0]
